Goal: Information Seeking & Learning: Learn about a topic

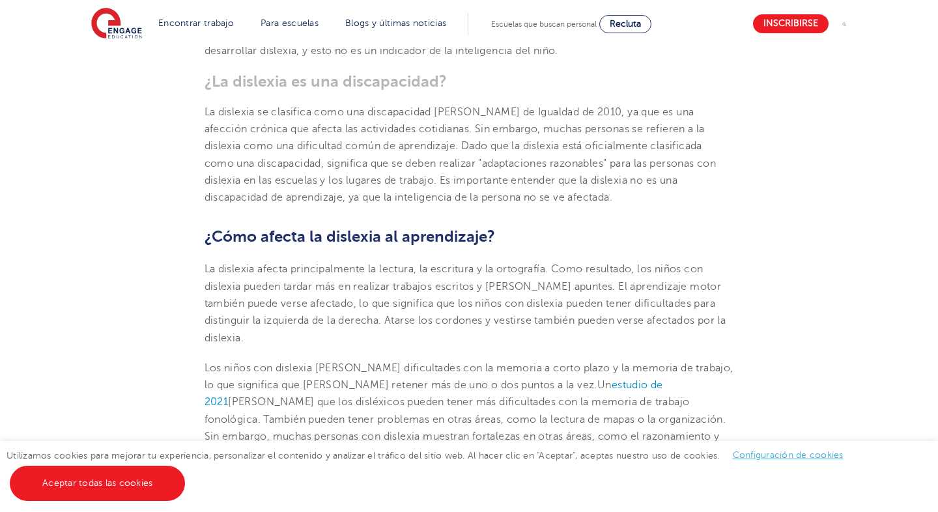
scroll to position [893, 0]
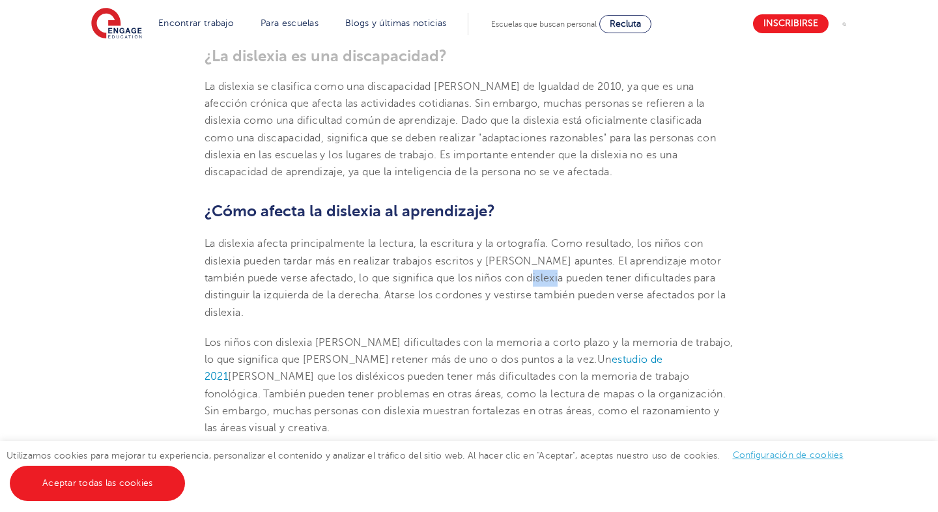
click at [461, 337] on font "Los niños con dislexia [PERSON_NAME] dificultades con la memoria a corto plazo …" at bounding box center [469, 351] width 529 height 29
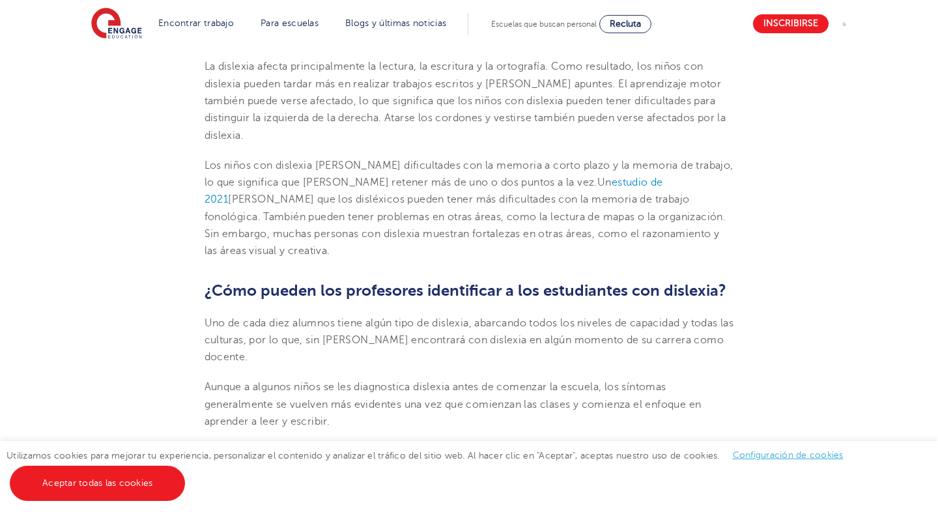
scroll to position [1144, 0]
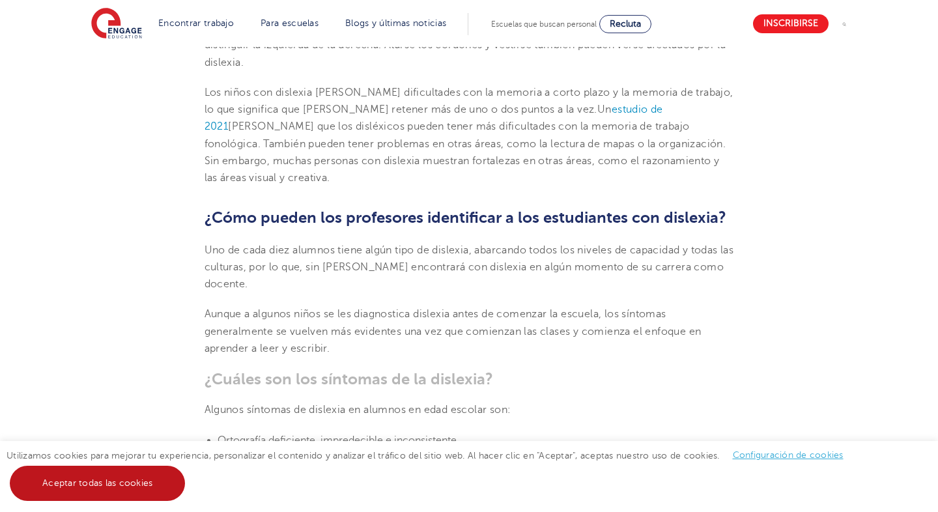
click at [158, 481] on link "Aceptar todas las cookies" at bounding box center [97, 483] width 175 height 35
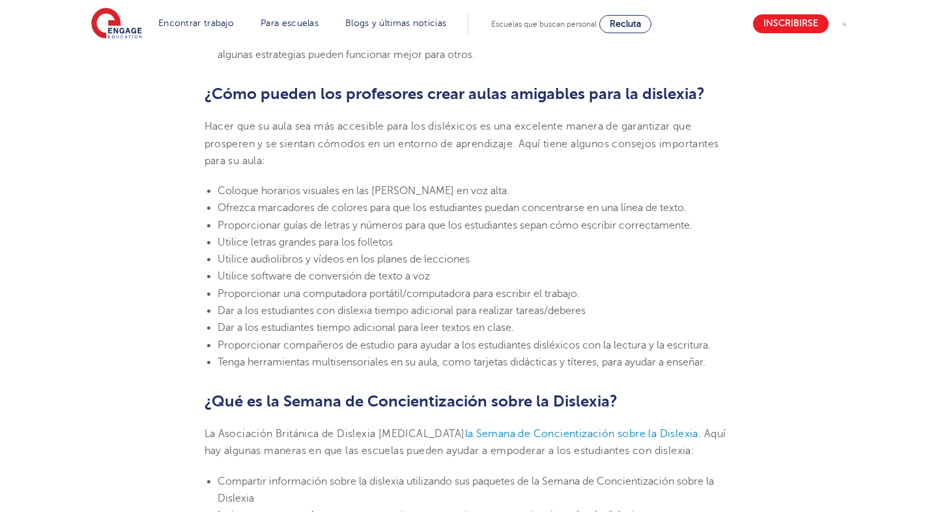
scroll to position [3072, 0]
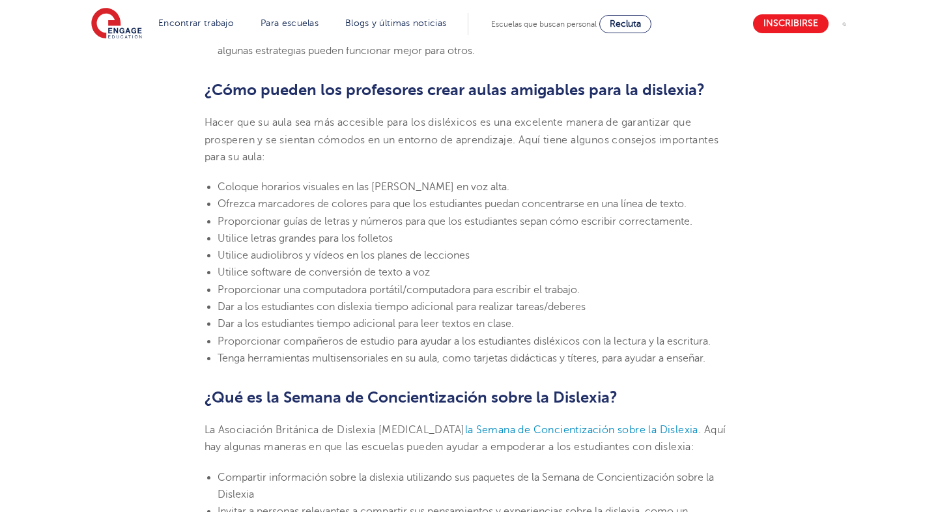
click at [360, 230] on li "Utilice letras grandes para los folletos" at bounding box center [476, 238] width 517 height 17
click at [414, 336] on font "Proporcionar compañeros de estudio para ayudar a los estudiantes disléxicos con…" at bounding box center [464, 342] width 493 height 12
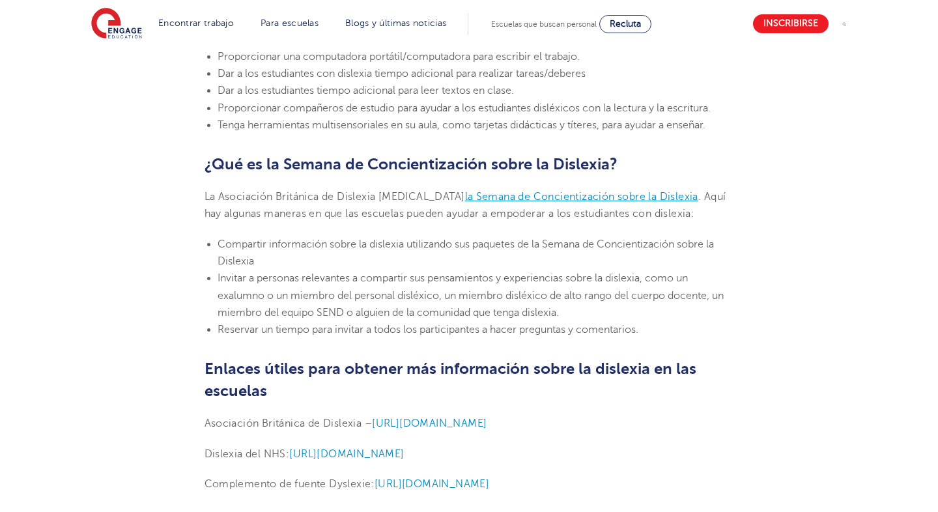
scroll to position [3381, 0]
